Goal: Feedback & Contribution: Leave review/rating

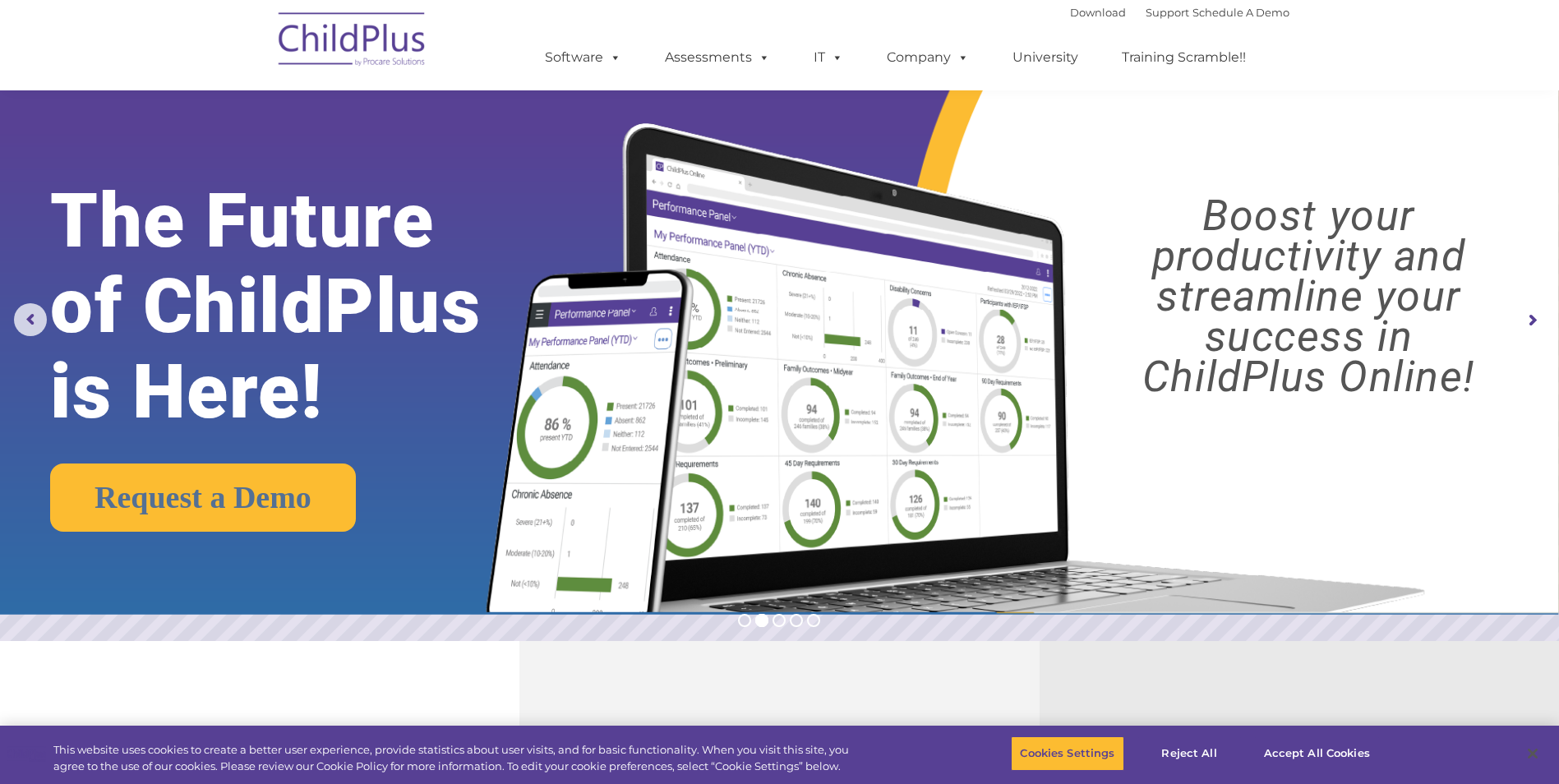
scroll to position [493, 0]
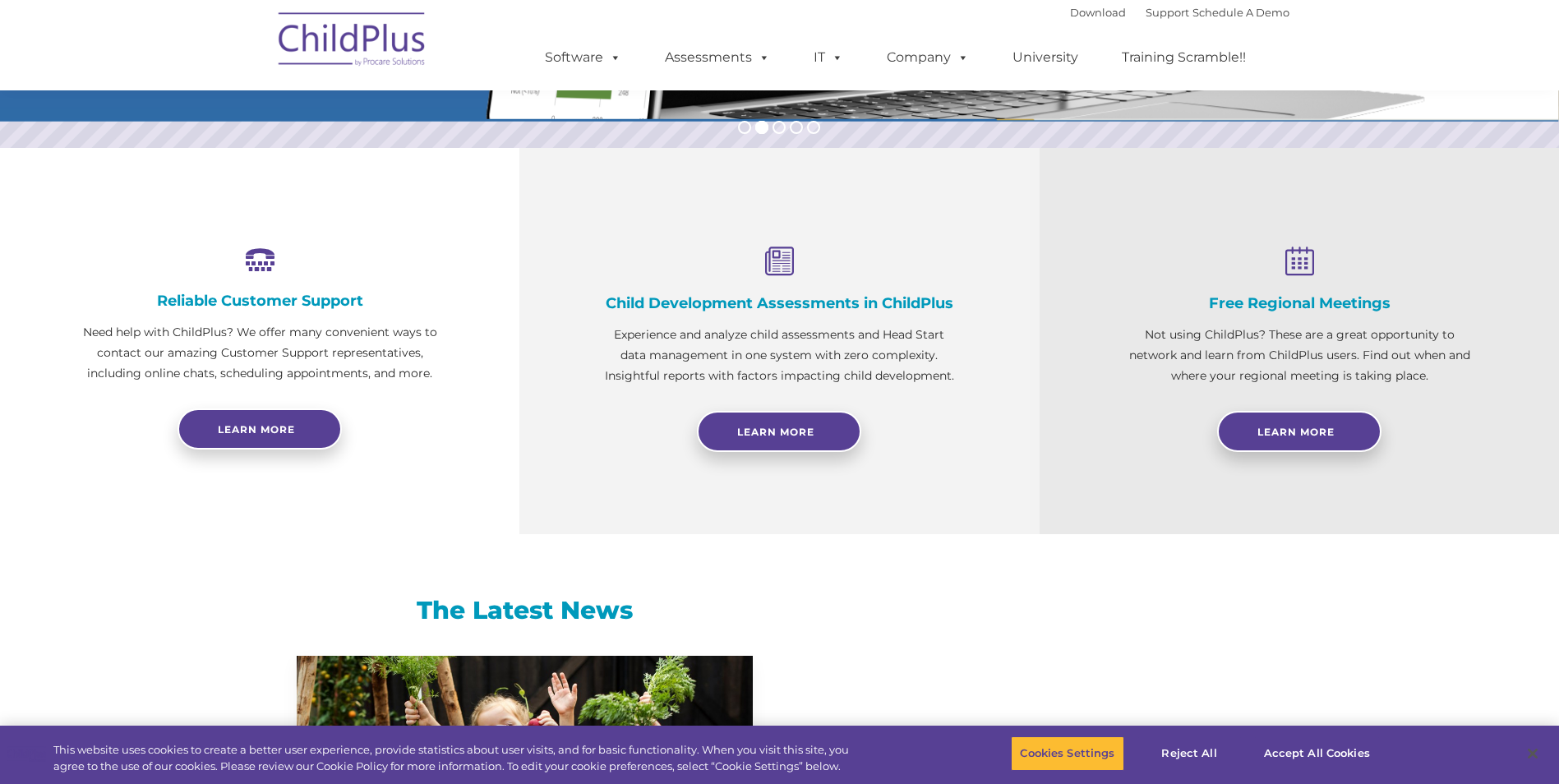
select select "MEDIUM"
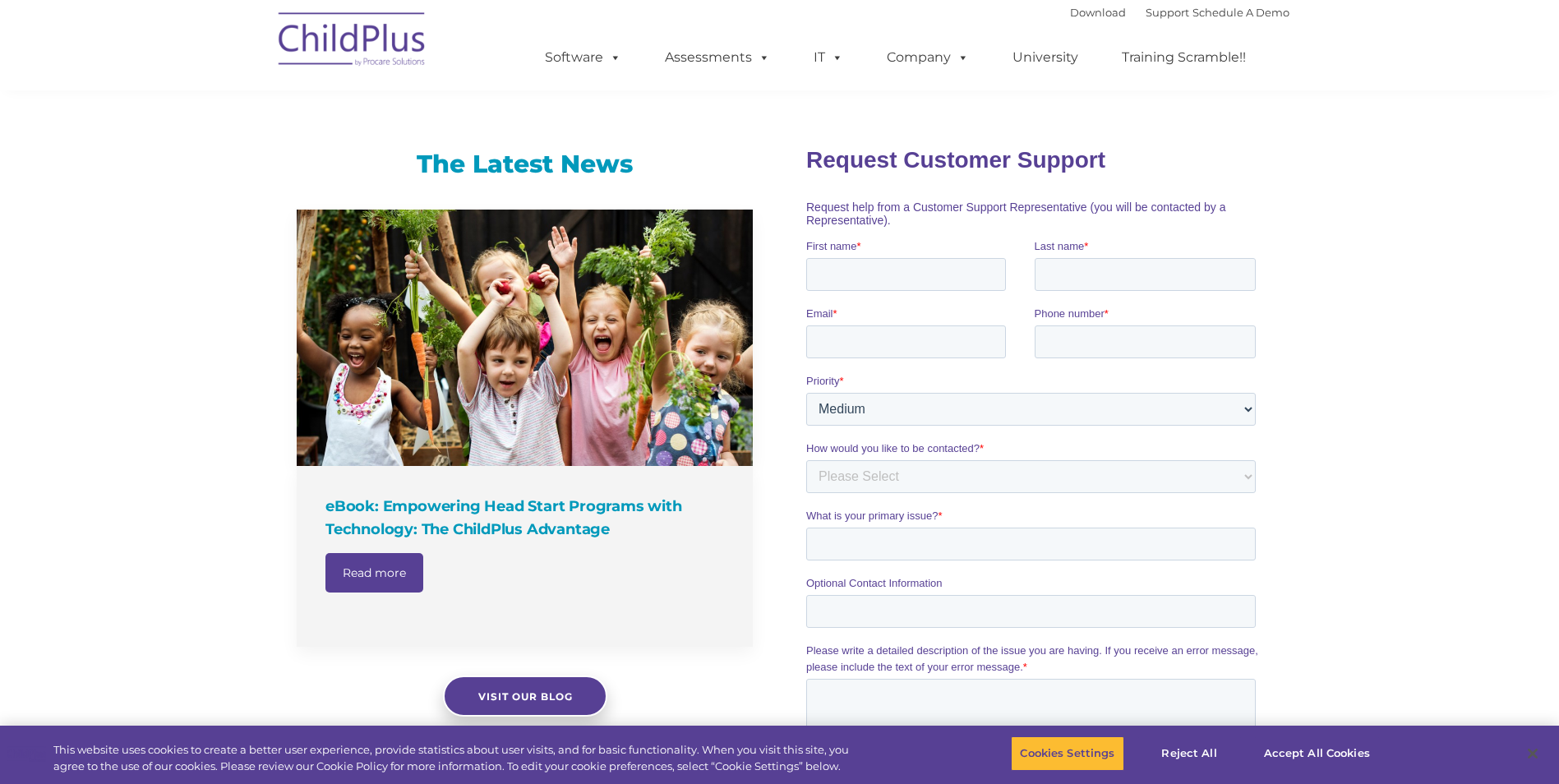
scroll to position [963, 0]
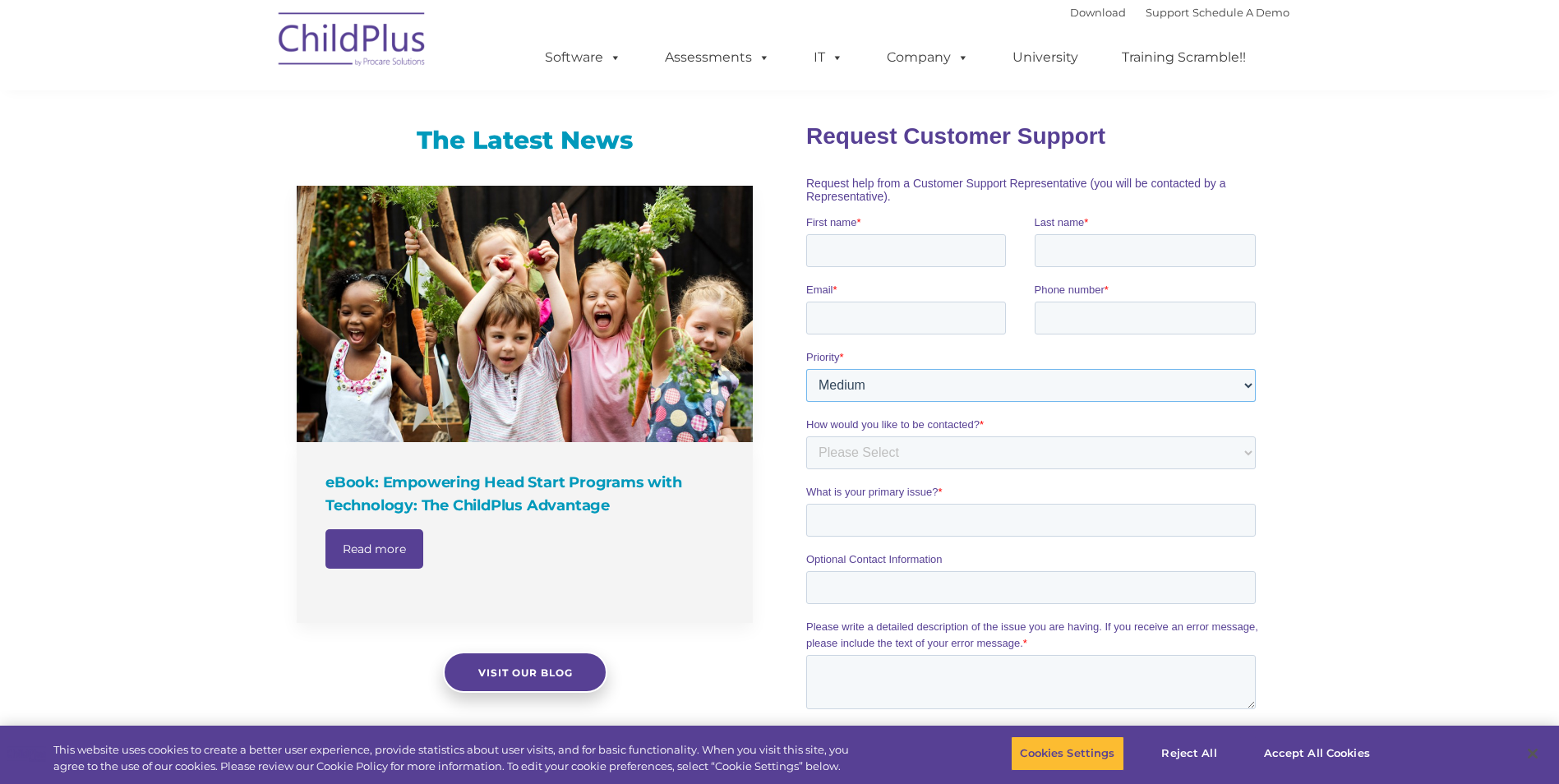
click at [1241, 388] on select "Please Select Low Medium High" at bounding box center [1031, 385] width 450 height 33
click at [1356, 366] on div "The Latest News eBook: Empowering Head Start Programs with Technology: The Chil…" at bounding box center [779, 514] width 1559 height 850
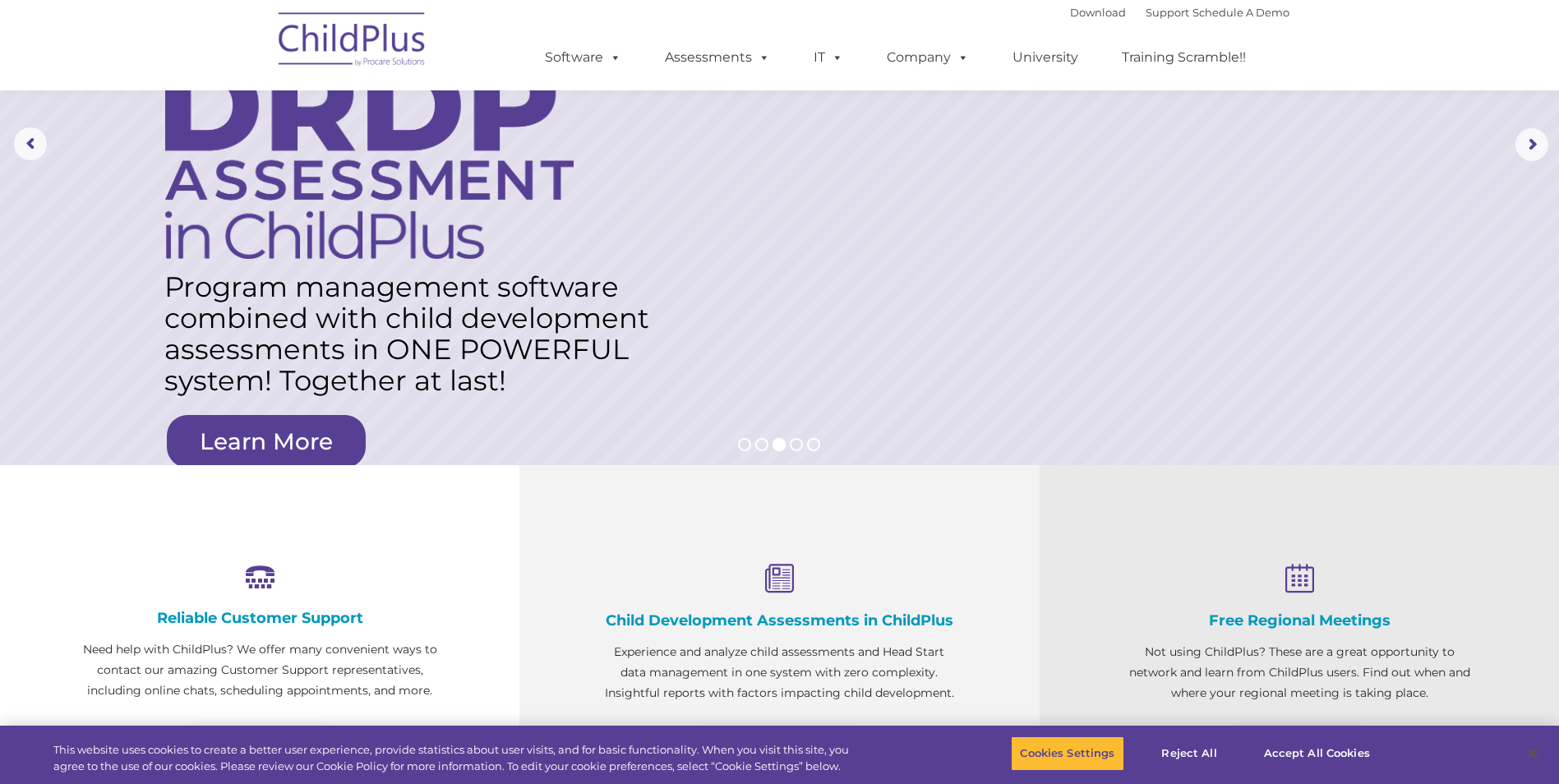
scroll to position [0, 0]
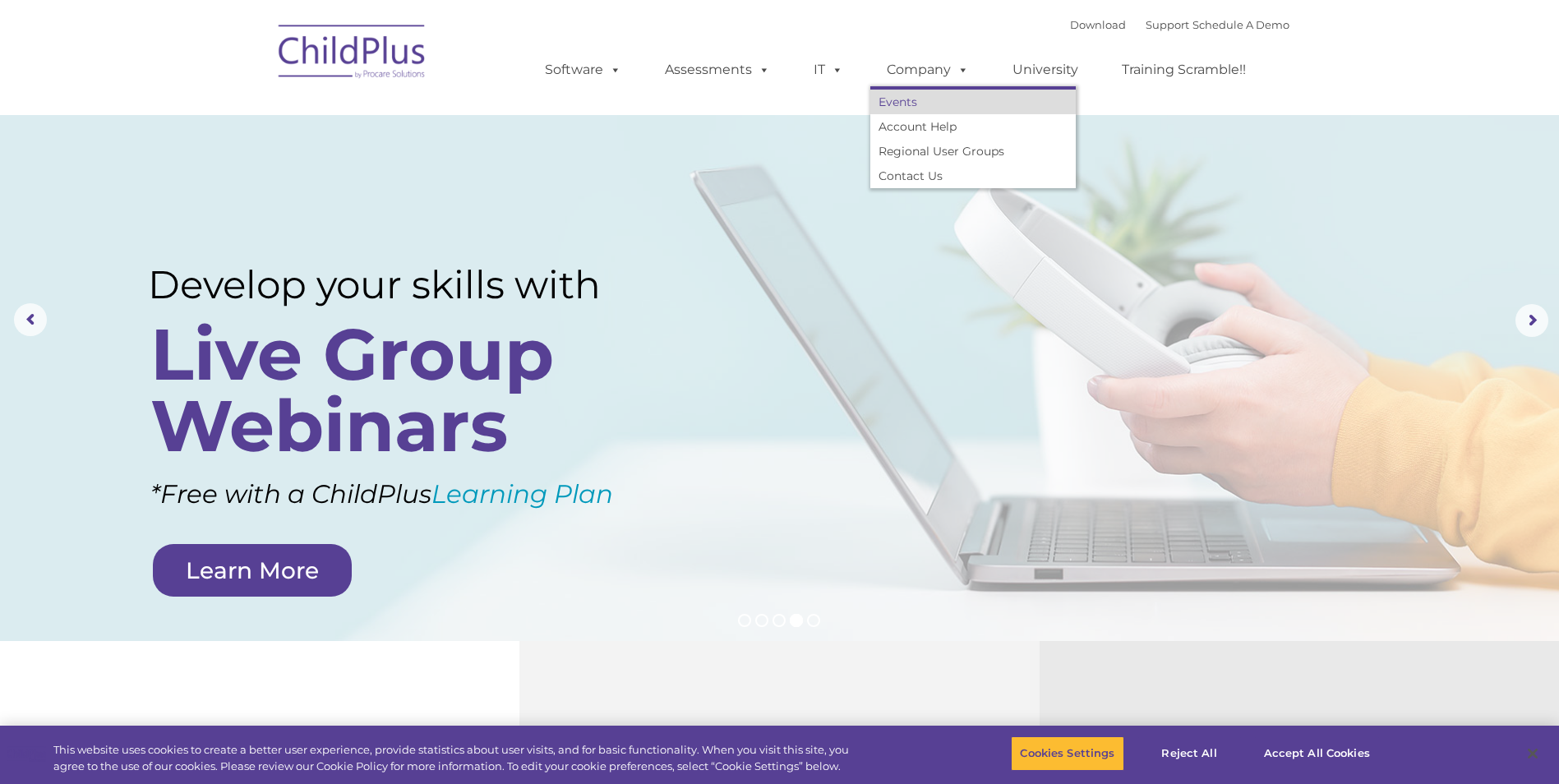
click at [904, 104] on link "Events" at bounding box center [973, 102] width 206 height 24
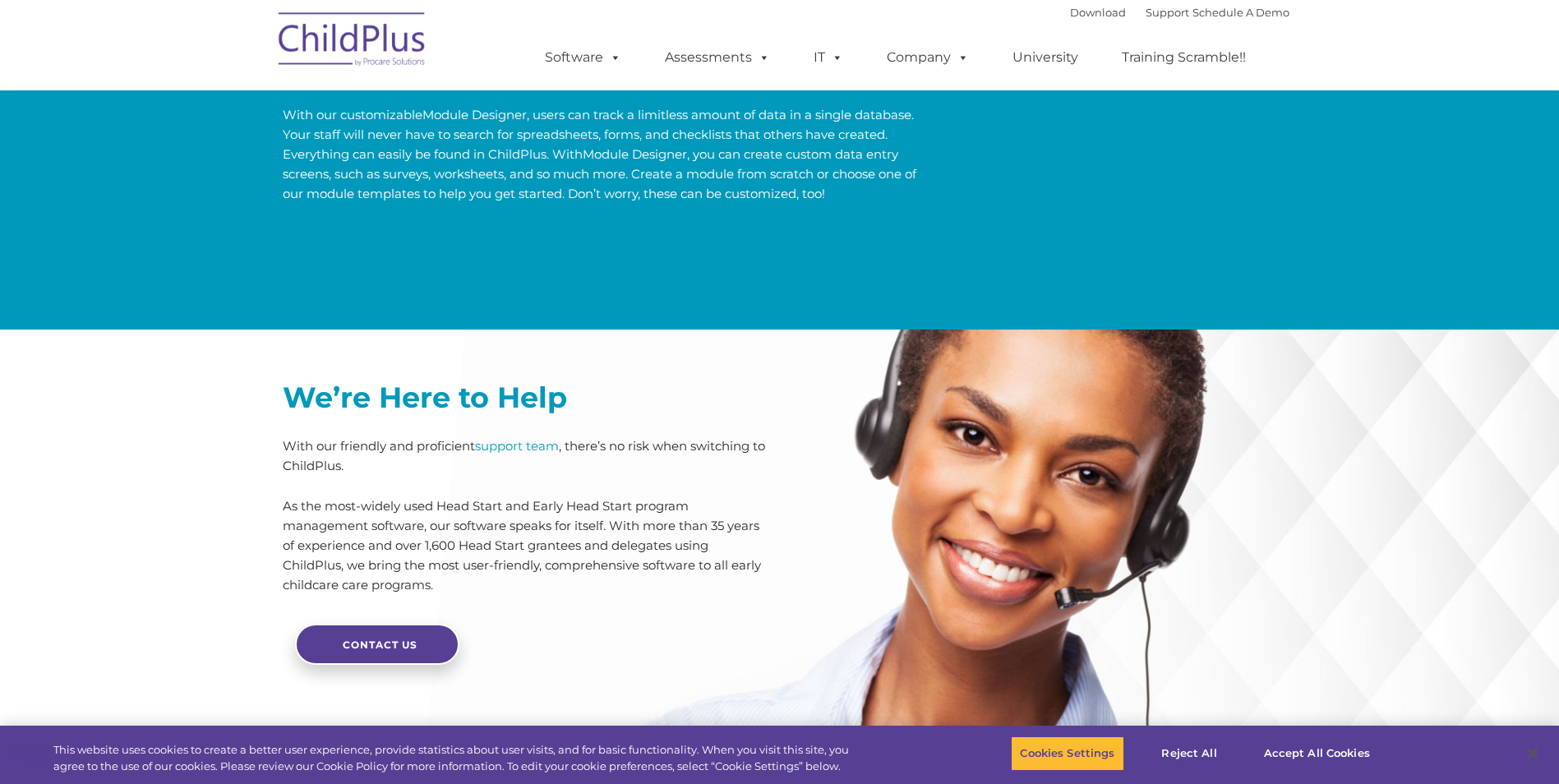
scroll to position [3843, 0]
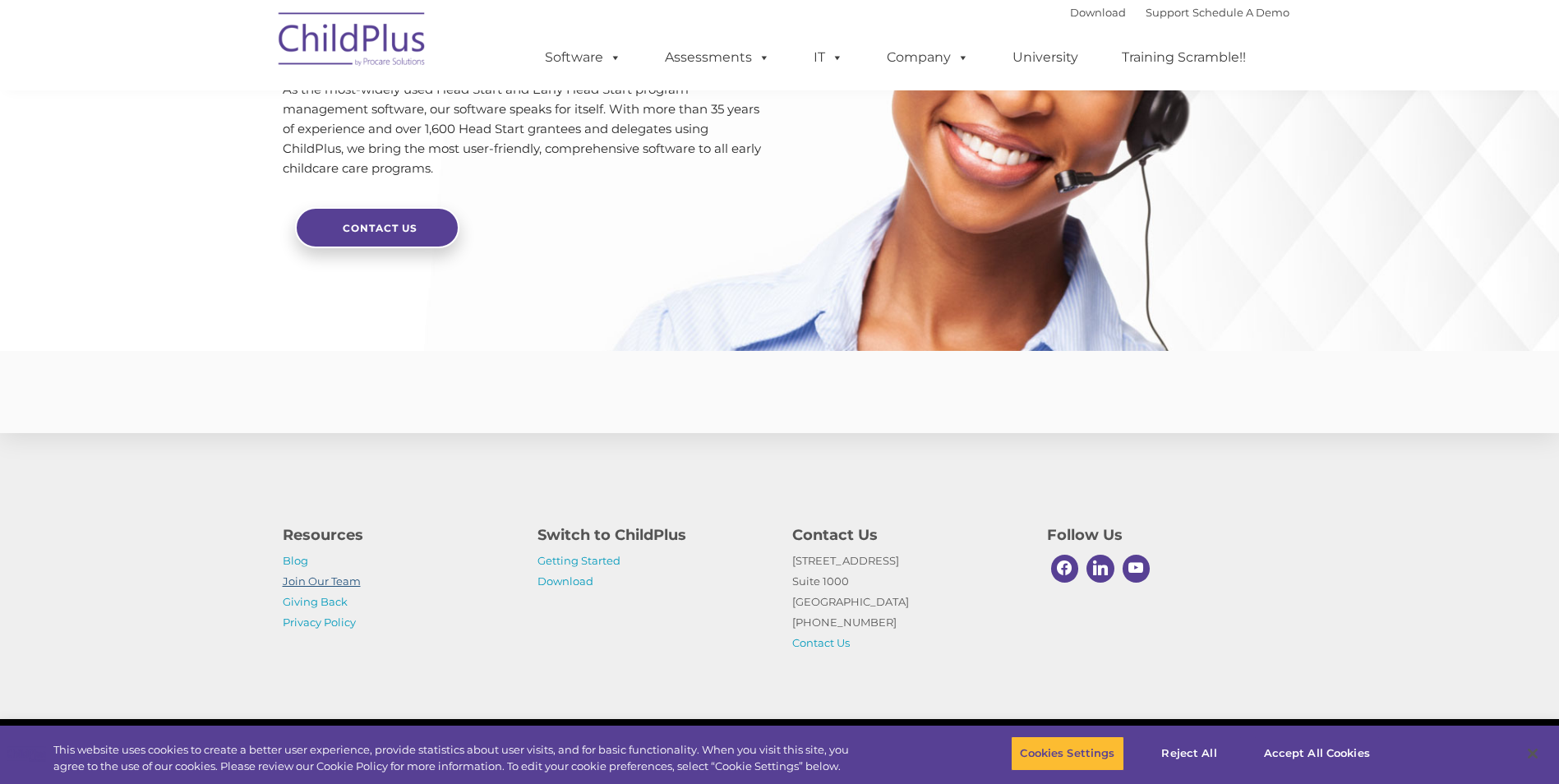
click at [336, 580] on link "Join Our Team" at bounding box center [321, 580] width 78 height 13
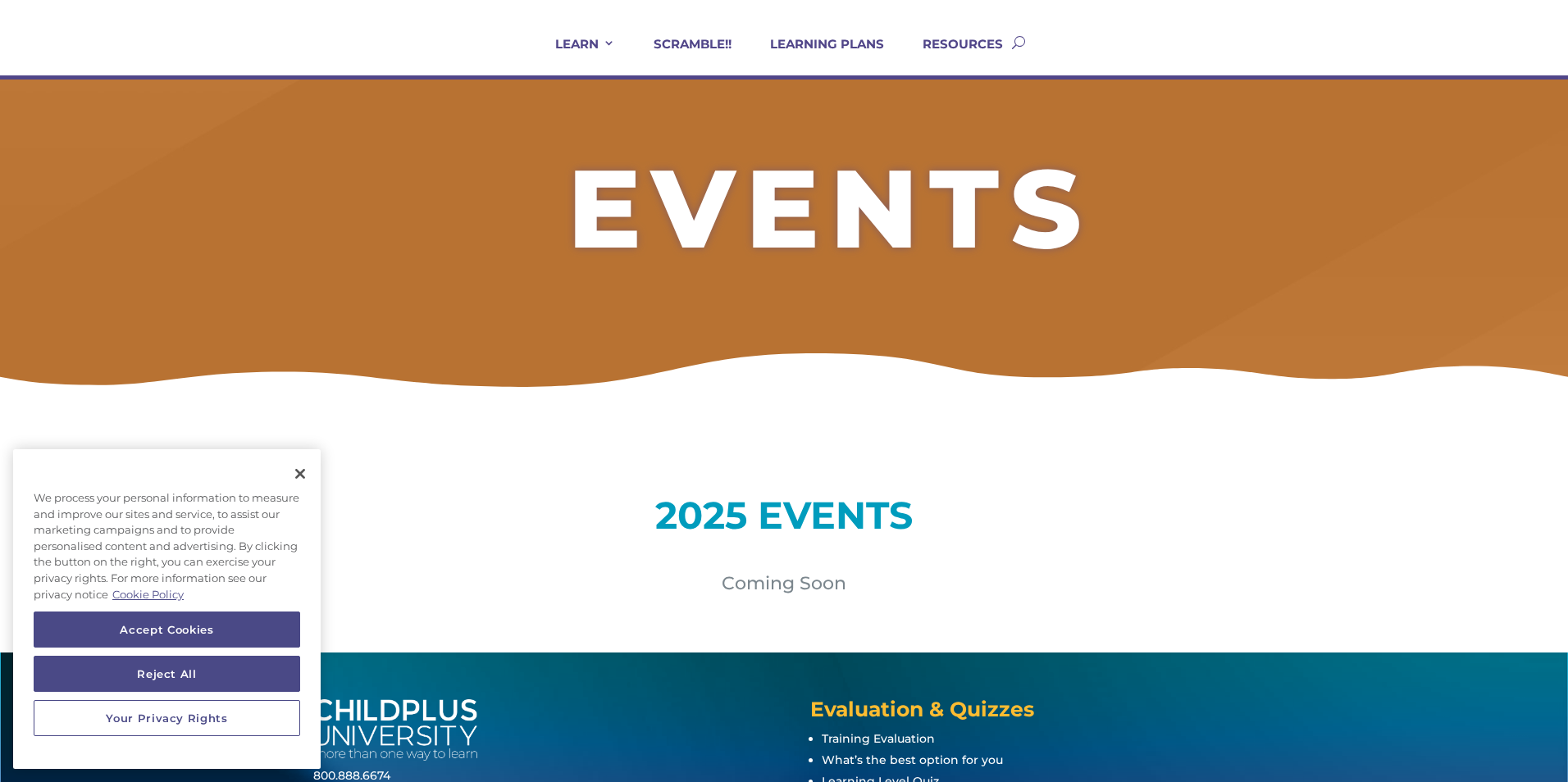
scroll to position [271, 0]
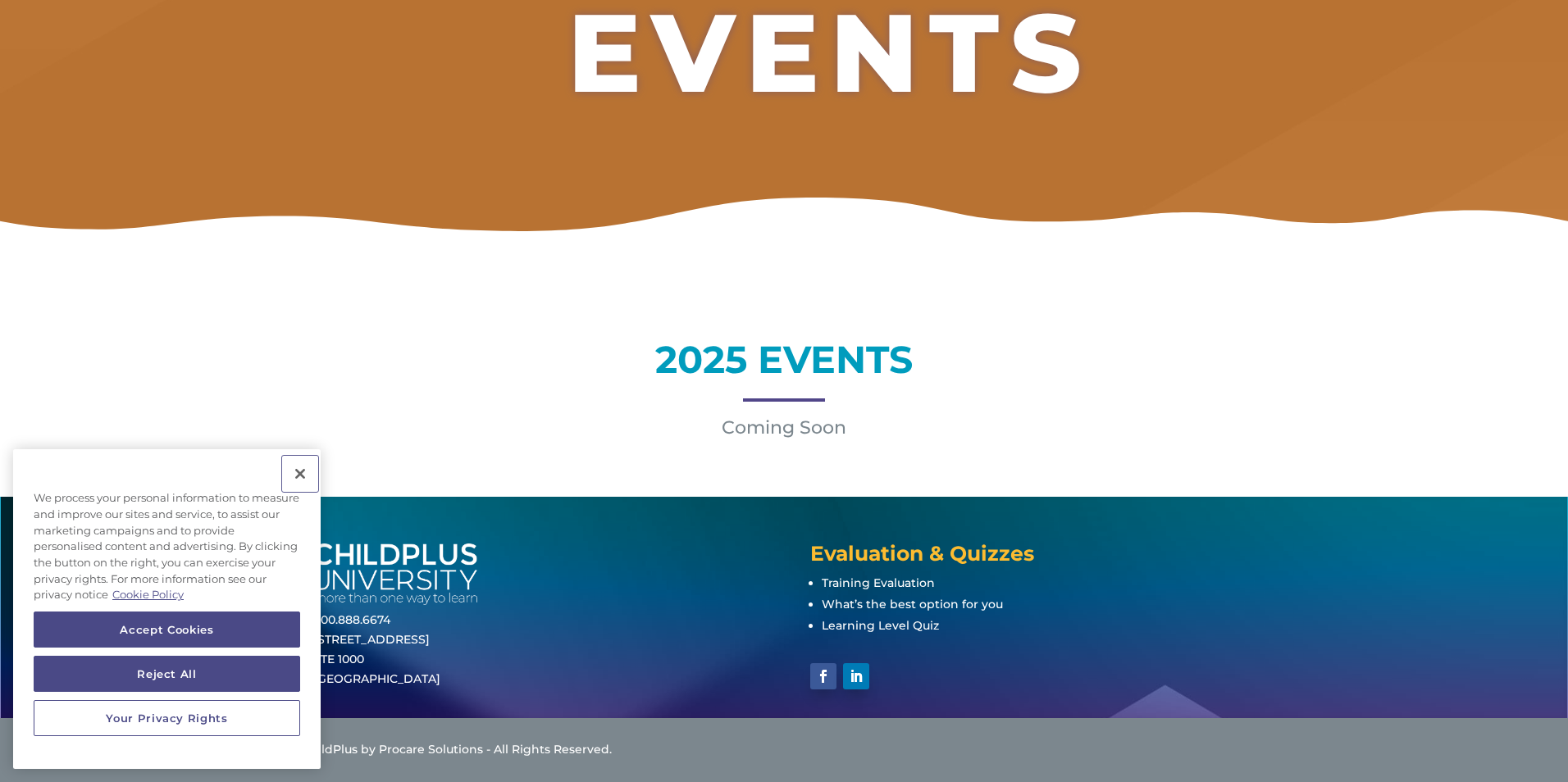
click at [297, 473] on button "Close" at bounding box center [299, 473] width 36 height 36
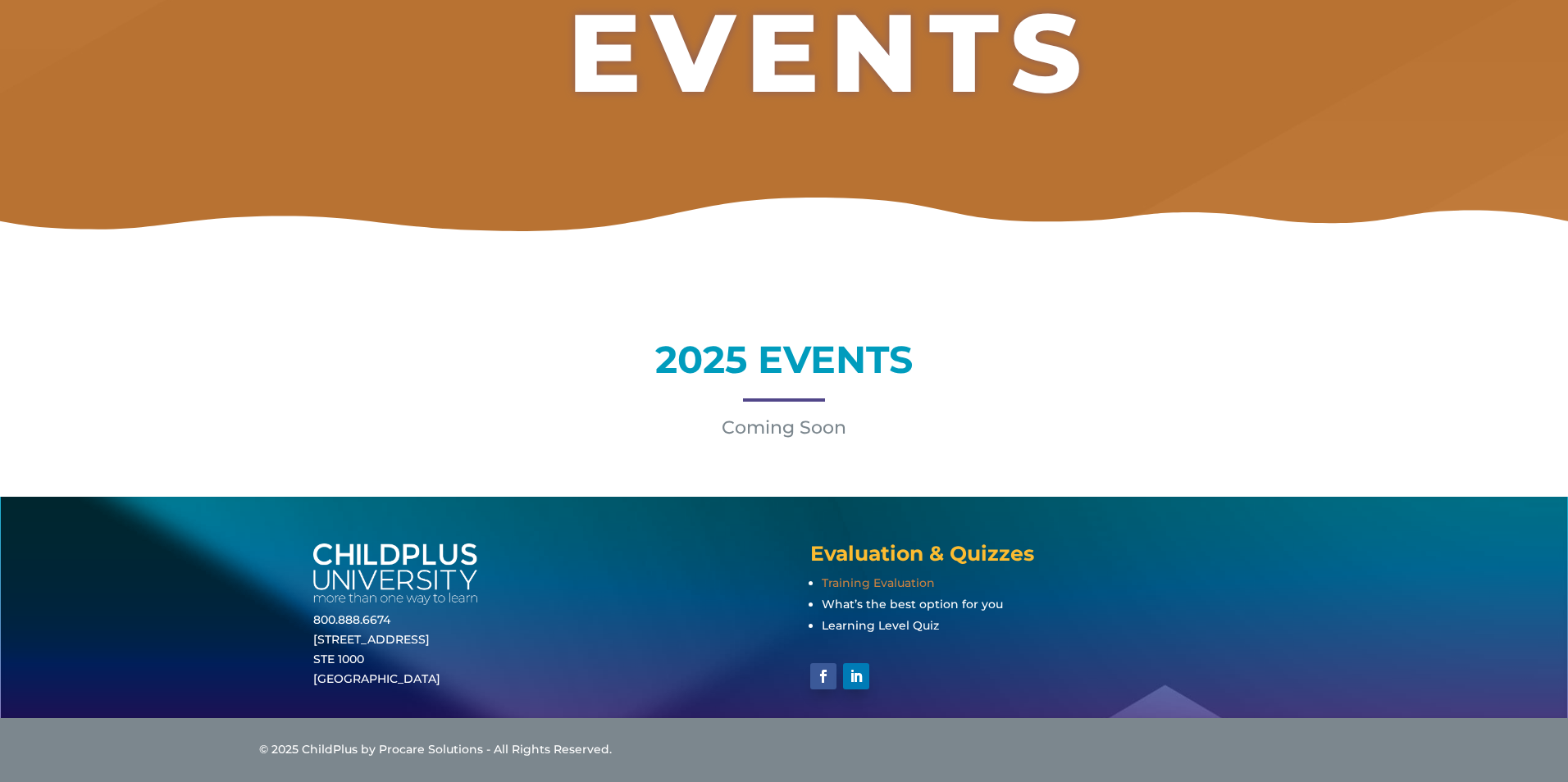
click at [851, 588] on span "Training Evaluation" at bounding box center [878, 582] width 113 height 15
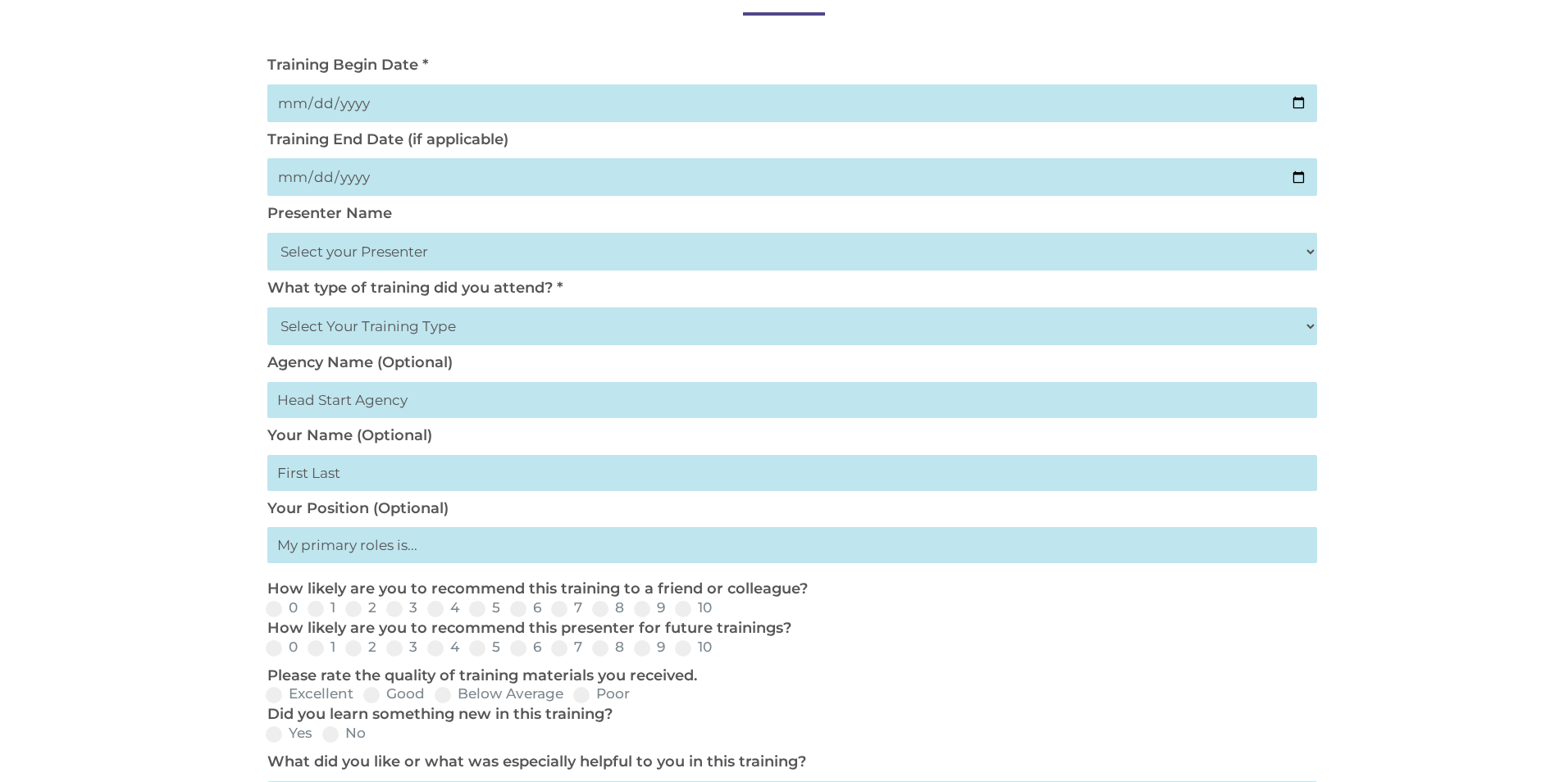
scroll to position [263, 0]
